Goal: Information Seeking & Learning: Learn about a topic

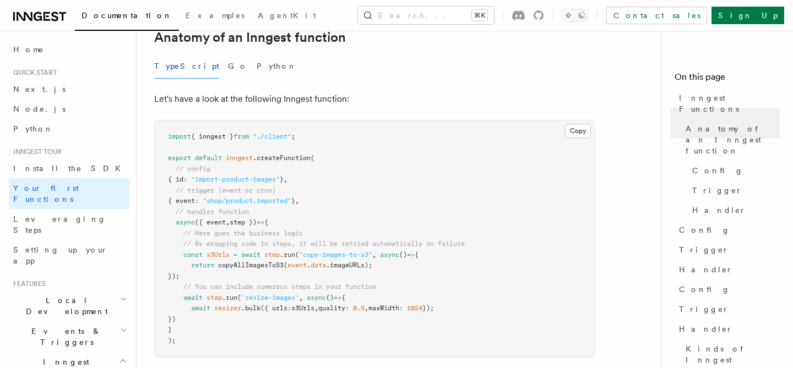
scroll to position [221, 0]
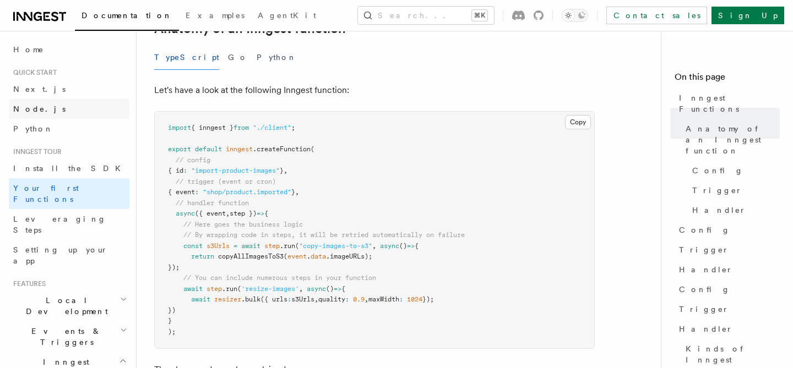
click at [85, 109] on link "Node.js" at bounding box center [69, 109] width 121 height 20
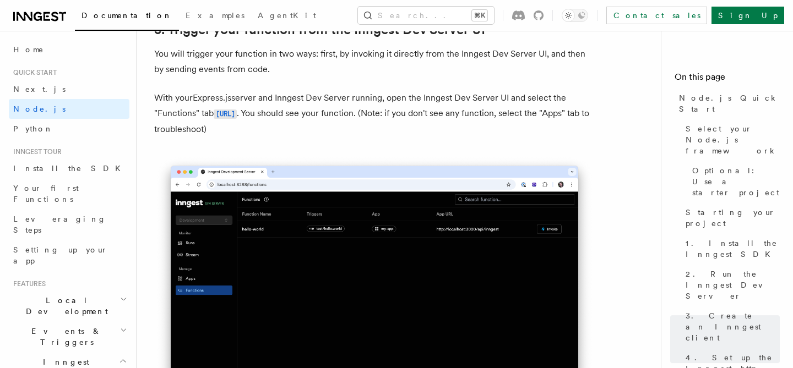
scroll to position [2622, 0]
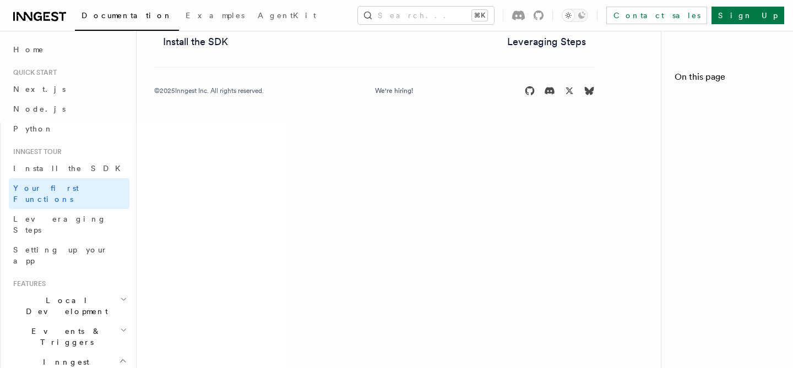
scroll to position [221, 0]
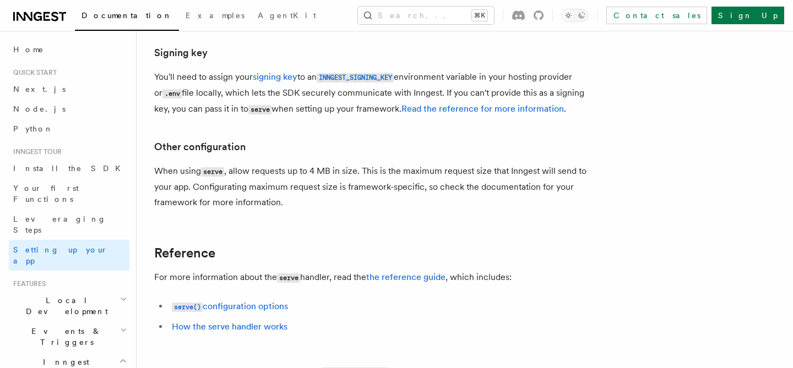
scroll to position [9251, 0]
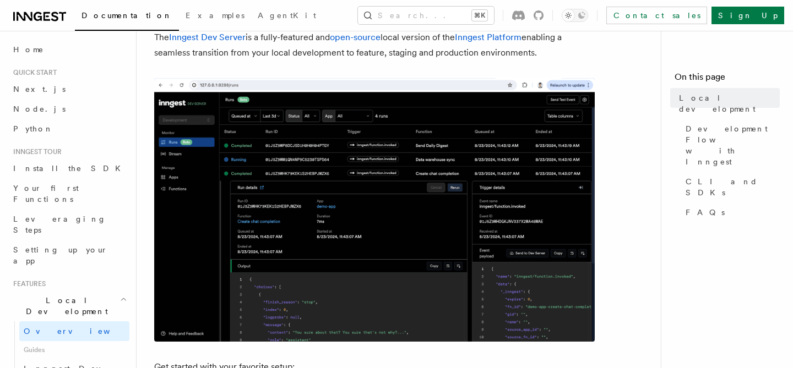
scroll to position [151, 0]
